Goal: Navigation & Orientation: Find specific page/section

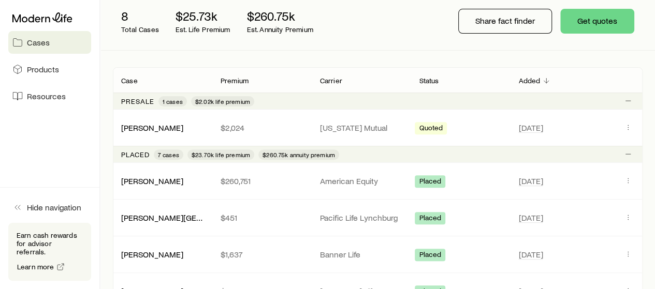
scroll to position [103, 0]
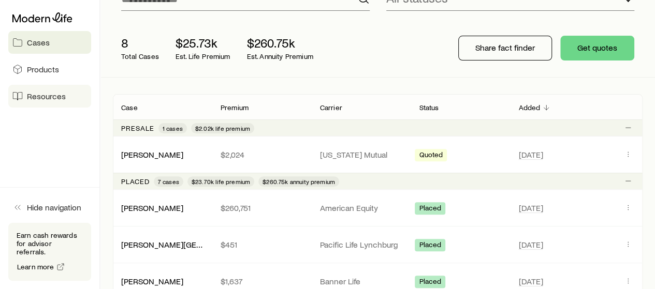
click at [47, 94] on span "Resources" at bounding box center [46, 96] width 39 height 10
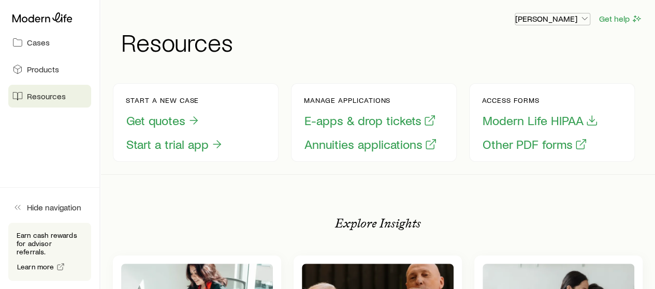
click at [585, 20] on icon "button" at bounding box center [584, 18] width 10 height 10
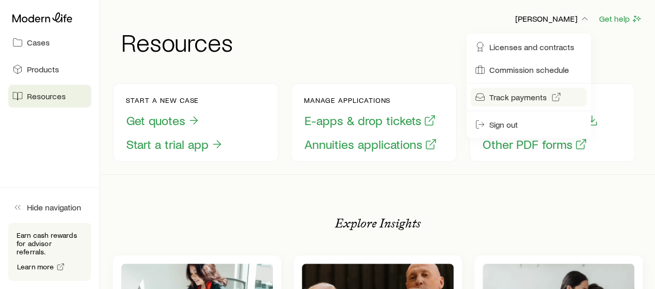
click at [512, 97] on span "Track payments" at bounding box center [517, 97] width 57 height 10
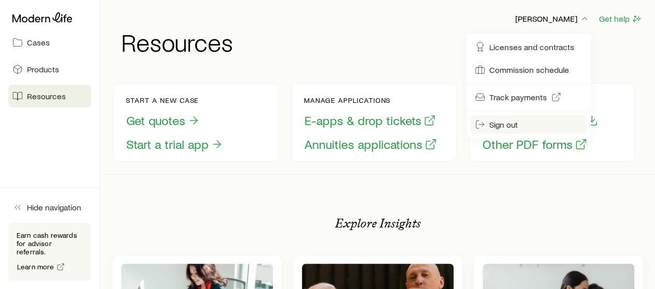
click at [503, 123] on span "Sign out" at bounding box center [503, 125] width 28 height 10
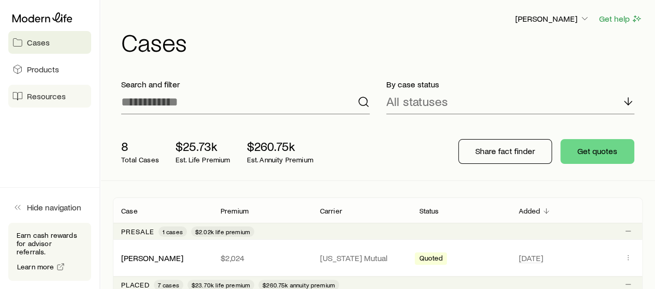
click at [41, 98] on span "Resources" at bounding box center [46, 96] width 39 height 10
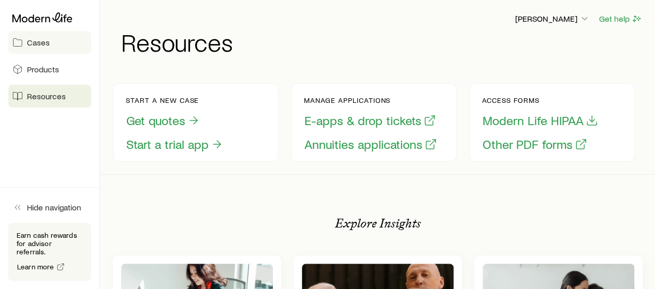
click at [35, 44] on span "Cases" at bounding box center [38, 42] width 23 height 10
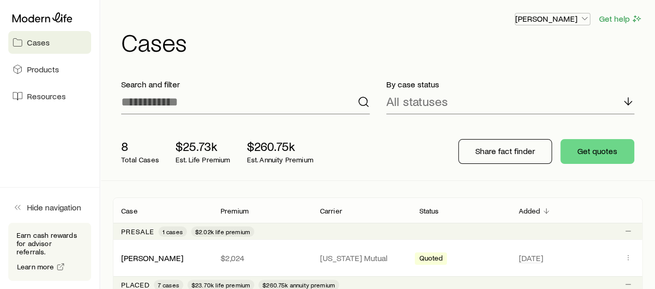
click at [567, 22] on p "[PERSON_NAME]" at bounding box center [552, 18] width 75 height 10
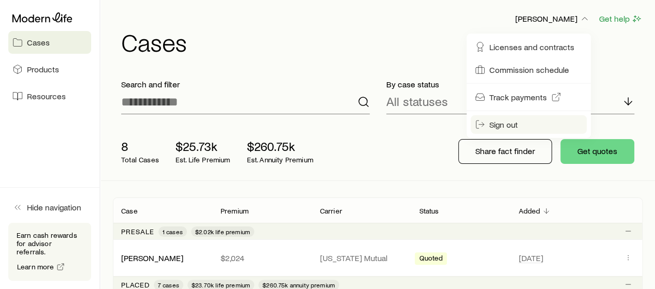
click at [492, 128] on span "Sign out" at bounding box center [503, 125] width 28 height 10
